Goal: Task Accomplishment & Management: Complete application form

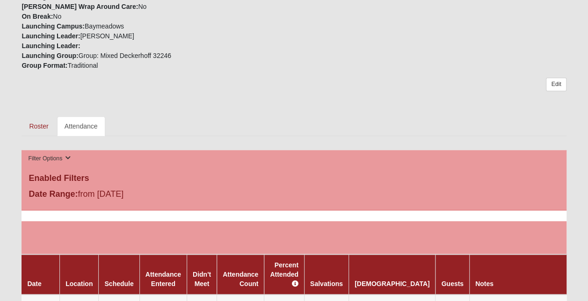
scroll to position [468, 0]
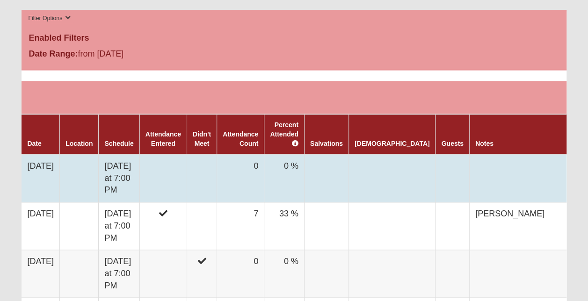
click at [187, 165] on td at bounding box center [162, 178] width 47 height 48
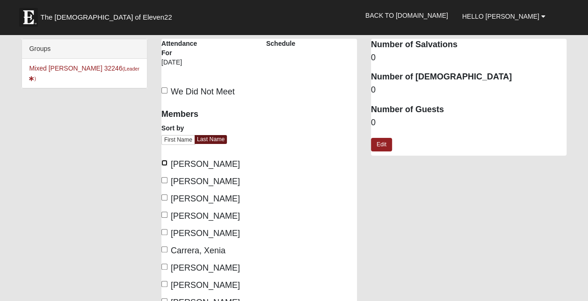
click at [164, 162] on input "Baird, Nikki" at bounding box center [164, 163] width 6 height 6
checkbox input "true"
drag, startPoint x: 165, startPoint y: 195, endPoint x: 165, endPoint y: 203, distance: 8.4
click at [165, 195] on input "Bell-Higgins, David" at bounding box center [164, 198] width 6 height 6
checkbox input "true"
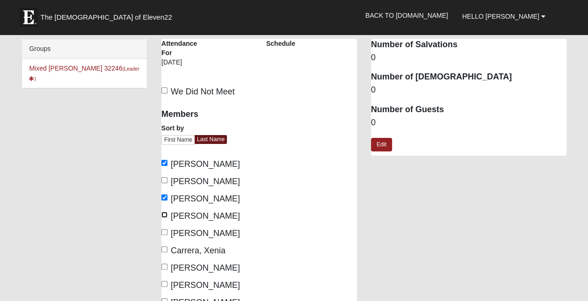
click at [163, 214] on input "Bell-Higgins, Skylar" at bounding box center [164, 215] width 6 height 6
checkbox input "true"
click at [165, 248] on input "Carrera, Xenia" at bounding box center [164, 249] width 6 height 6
checkbox input "true"
click at [165, 264] on input "Chalfant, Joel" at bounding box center [164, 267] width 6 height 6
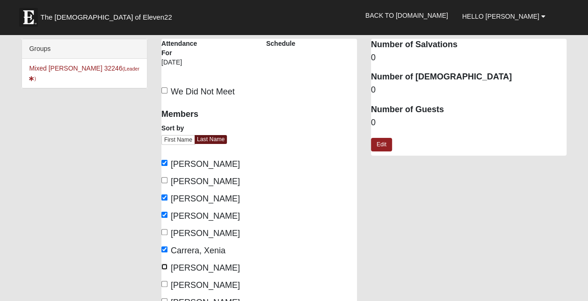
checkbox input "true"
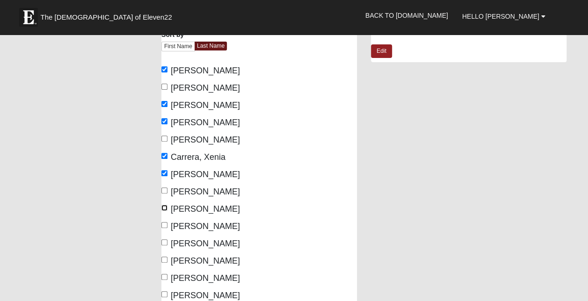
click at [166, 206] on input "Crenshaw, Pat" at bounding box center [164, 208] width 6 height 6
checkbox input "true"
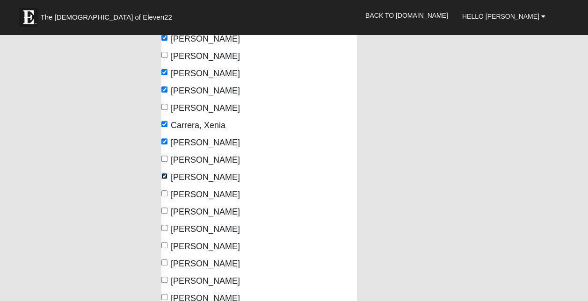
scroll to position [140, 0]
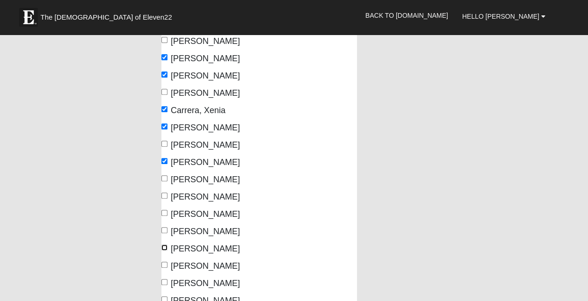
click at [164, 251] on input "Gotham, Steve" at bounding box center [164, 248] width 6 height 6
checkbox input "true"
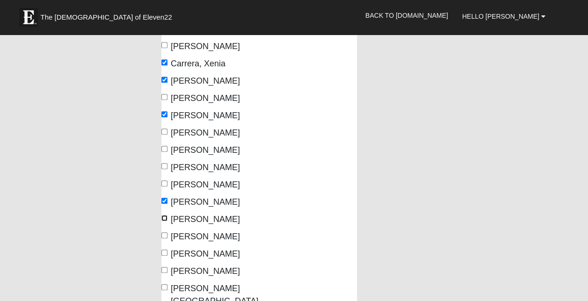
click at [164, 221] on input "Haigler, Colton" at bounding box center [164, 218] width 6 height 6
checkbox input "true"
click at [163, 238] on input "Keith, Joshua" at bounding box center [164, 235] width 6 height 6
checkbox input "true"
click at [164, 256] on input "Moneypenny, Leena" at bounding box center [164, 253] width 6 height 6
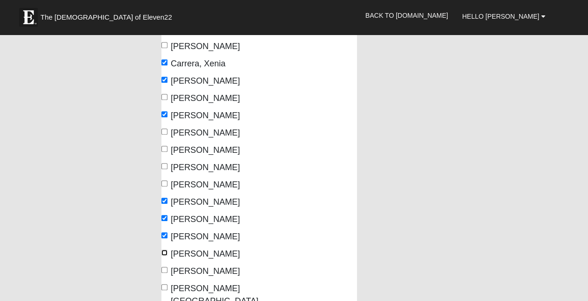
checkbox input "true"
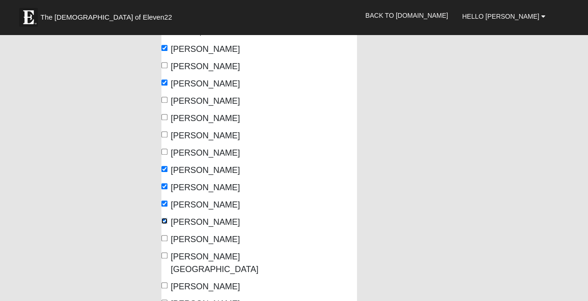
scroll to position [234, 0]
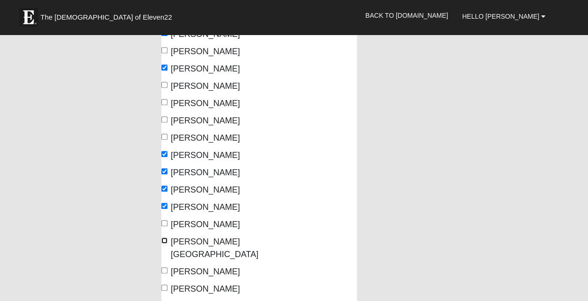
click at [163, 244] on input "Simpson-Gotham, Aubrie" at bounding box center [164, 241] width 6 height 6
checkbox input "true"
click at [166, 274] on input "Veeder, Lindsey" at bounding box center [164, 270] width 6 height 6
checkbox input "true"
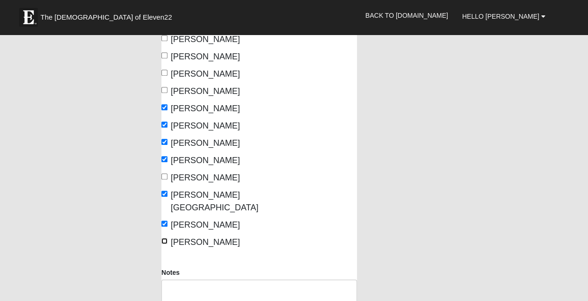
click at [164, 244] on input "Veeder, Matthew" at bounding box center [164, 241] width 6 height 6
checkbox input "true"
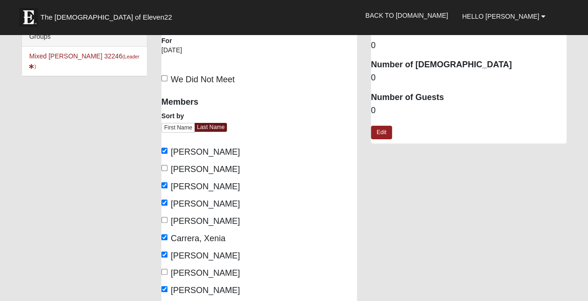
scroll to position [0, 0]
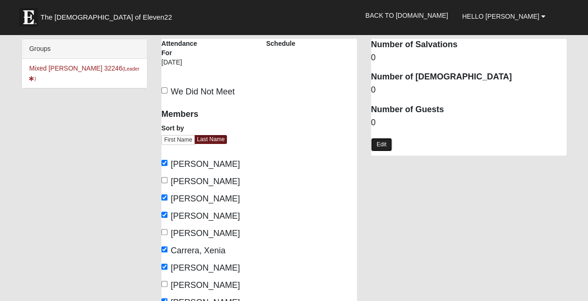
click at [378, 149] on link "Edit" at bounding box center [381, 145] width 21 height 14
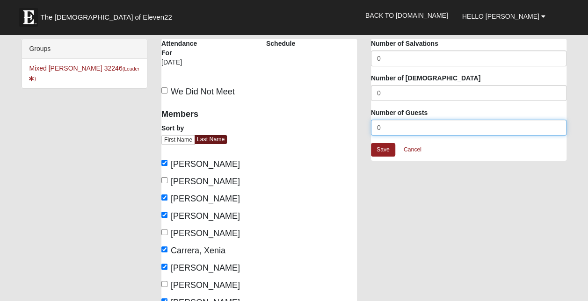
drag, startPoint x: 394, startPoint y: 128, endPoint x: 371, endPoint y: 127, distance: 22.9
click at [371, 127] on input "0" at bounding box center [468, 128] width 195 height 16
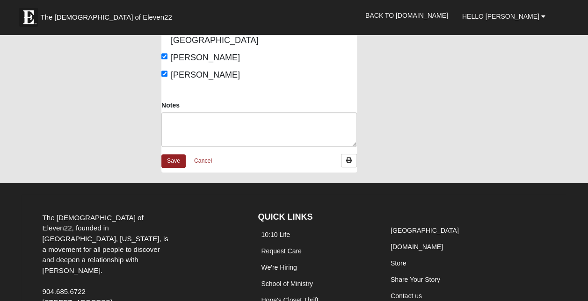
scroll to position [453, 0]
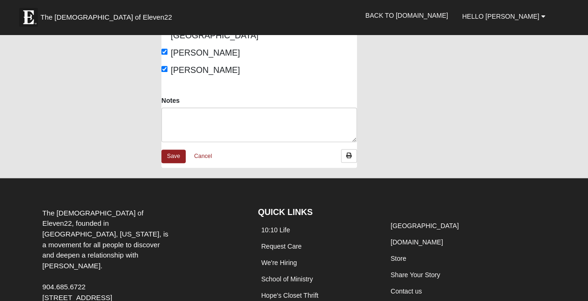
type input "1"
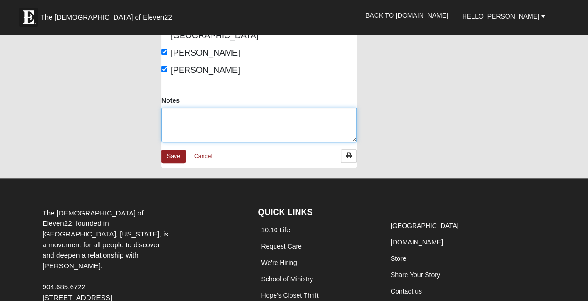
click at [252, 139] on textarea "Notes" at bounding box center [258, 125] width 195 height 35
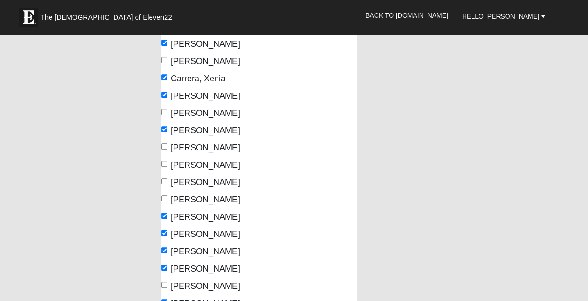
scroll to position [0, 0]
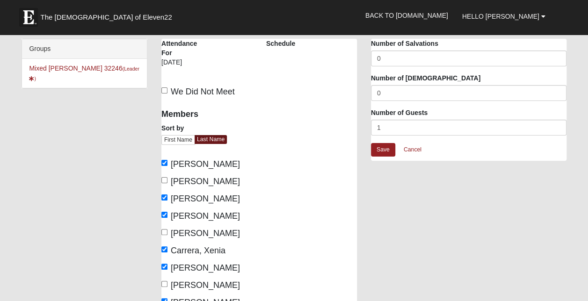
type textarea "[PERSON_NAME]"
drag, startPoint x: 383, startPoint y: 127, endPoint x: 356, endPoint y: 130, distance: 27.3
type input "2"
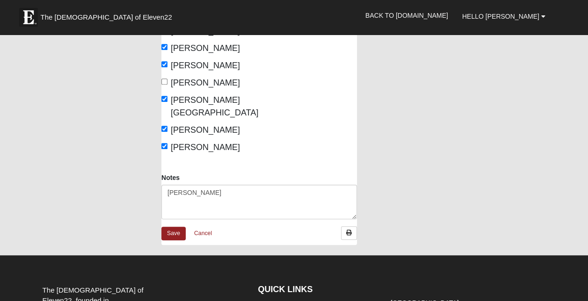
scroll to position [426, 0]
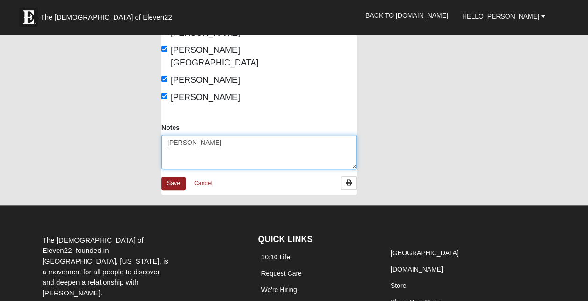
click at [210, 150] on textarea "[PERSON_NAME]" at bounding box center [258, 152] width 195 height 35
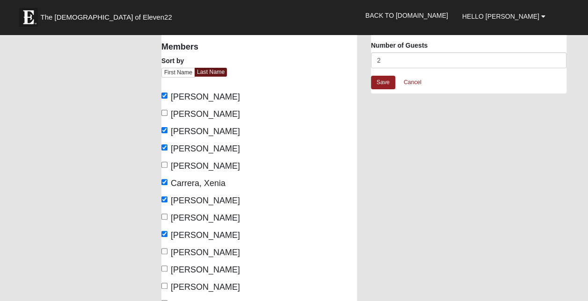
scroll to position [5, 0]
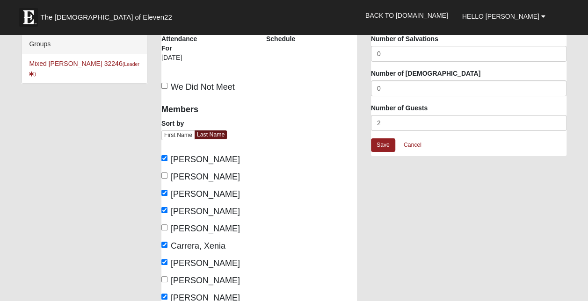
type textarea "Max Burns, Becky Crenshaw"
drag, startPoint x: 383, startPoint y: 125, endPoint x: 366, endPoint y: 123, distance: 16.4
click at [366, 123] on div "Attendance Occurrence Attributes Number of Salvations 0 Number of Baptisms 0 Nu…" at bounding box center [469, 99] width 210 height 131
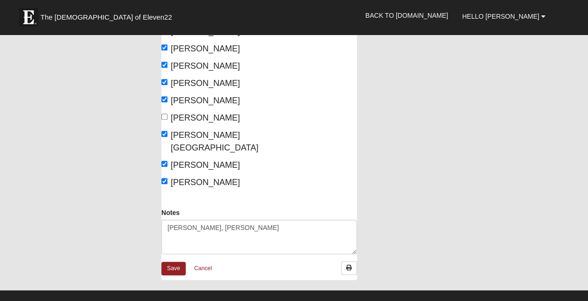
scroll to position [379, 0]
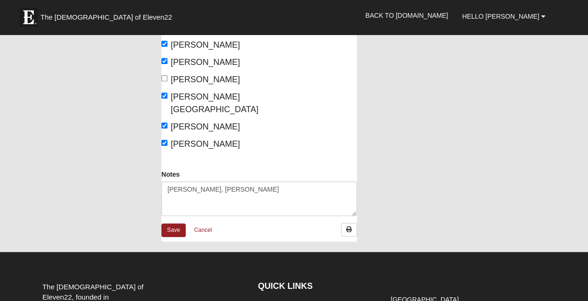
type input "3"
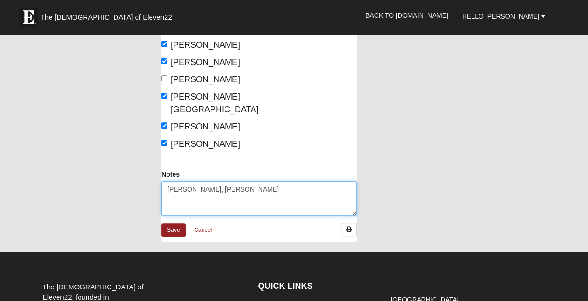
click at [267, 200] on textarea "Max Burns, Becky Crenshaw" at bounding box center [258, 198] width 195 height 35
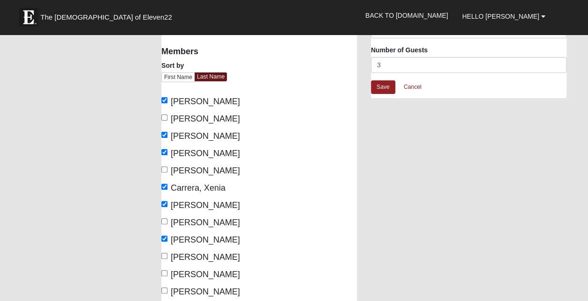
scroll to position [46, 0]
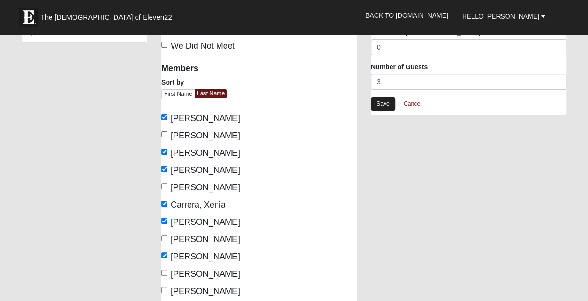
type textarea "Max Burns, Becky Crenshaw, Brooke King"
click at [382, 107] on link "Save" at bounding box center [383, 104] width 24 height 14
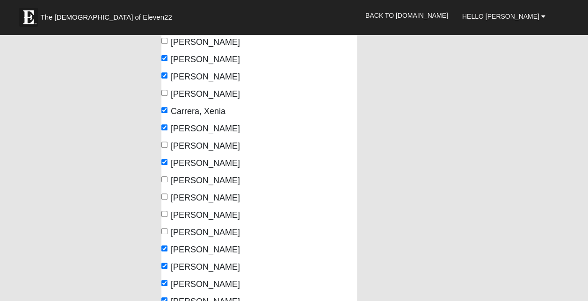
scroll to position [373, 0]
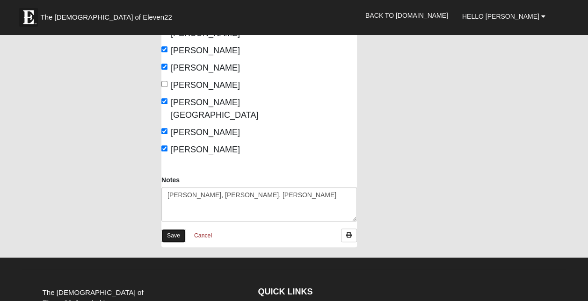
click at [170, 243] on link "Save" at bounding box center [173, 236] width 24 height 14
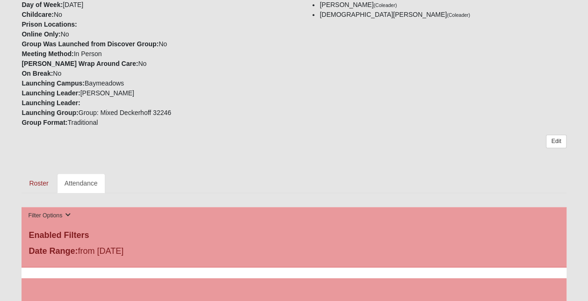
scroll to position [421, 0]
